Goal: Task Accomplishment & Management: Use online tool/utility

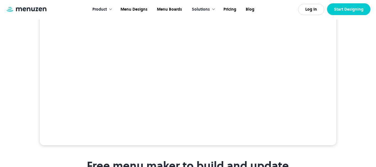
scroll to position [123, 0]
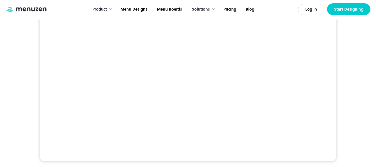
click at [351, 12] on link "Start Designing" at bounding box center [348, 9] width 43 height 12
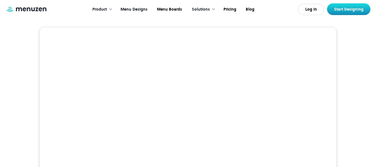
scroll to position [95, 0]
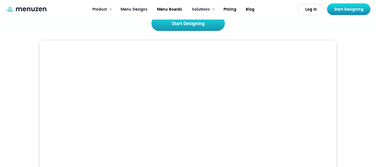
click at [139, 9] on link "Menu Designs" at bounding box center [133, 9] width 36 height 17
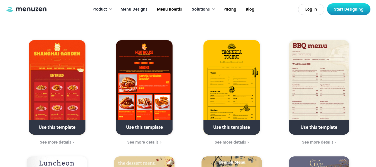
scroll to position [251, 0]
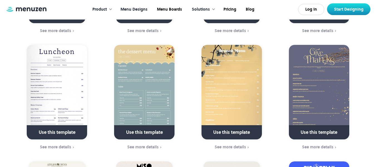
click at [239, 73] on img at bounding box center [232, 92] width 60 height 94
click at [232, 128] on link at bounding box center [232, 135] width 81 height 14
